Goal: Check status: Check status

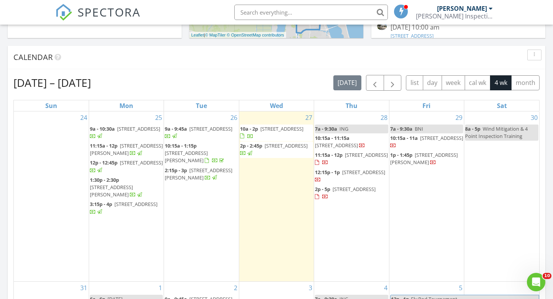
scroll to position [699, 553]
click at [267, 76] on div "Aug 24 – Sep 20, 2025 today list day week cal wk 4 wk month" at bounding box center [276, 83] width 526 height 16
click at [374, 86] on span "button" at bounding box center [374, 82] width 9 height 9
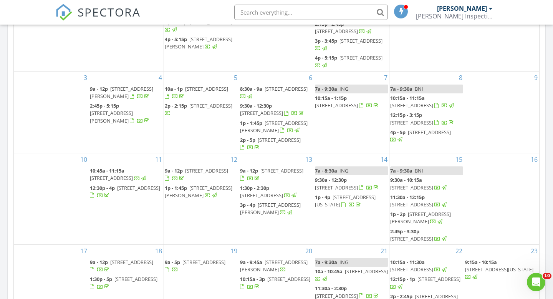
scroll to position [96, 0]
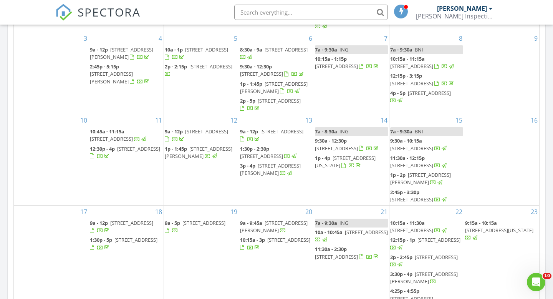
click at [275, 231] on span "23 Magruder Ave, Rockledge 32955" at bounding box center [274, 226] width 68 height 14
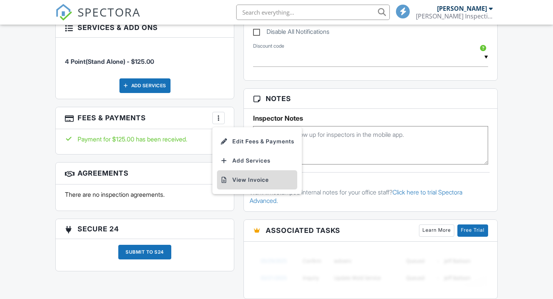
click at [239, 183] on li "View Invoice" at bounding box center [257, 179] width 80 height 19
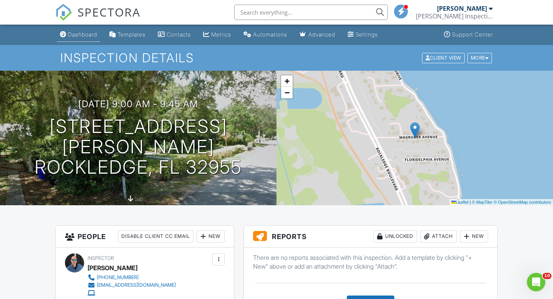
click at [76, 36] on div "Dashboard" at bounding box center [82, 34] width 29 height 7
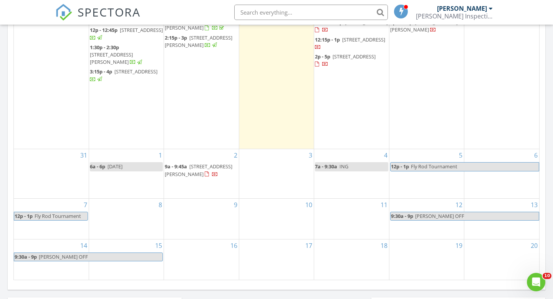
scroll to position [423, 0]
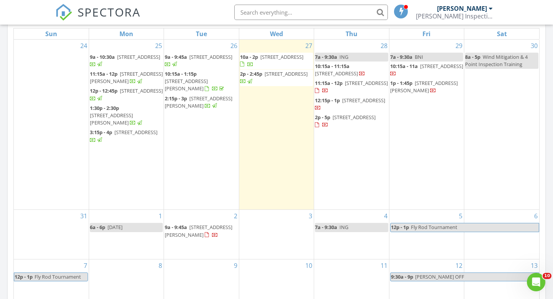
scroll to position [358, 0]
